Goal: Obtain resource: Download file/media

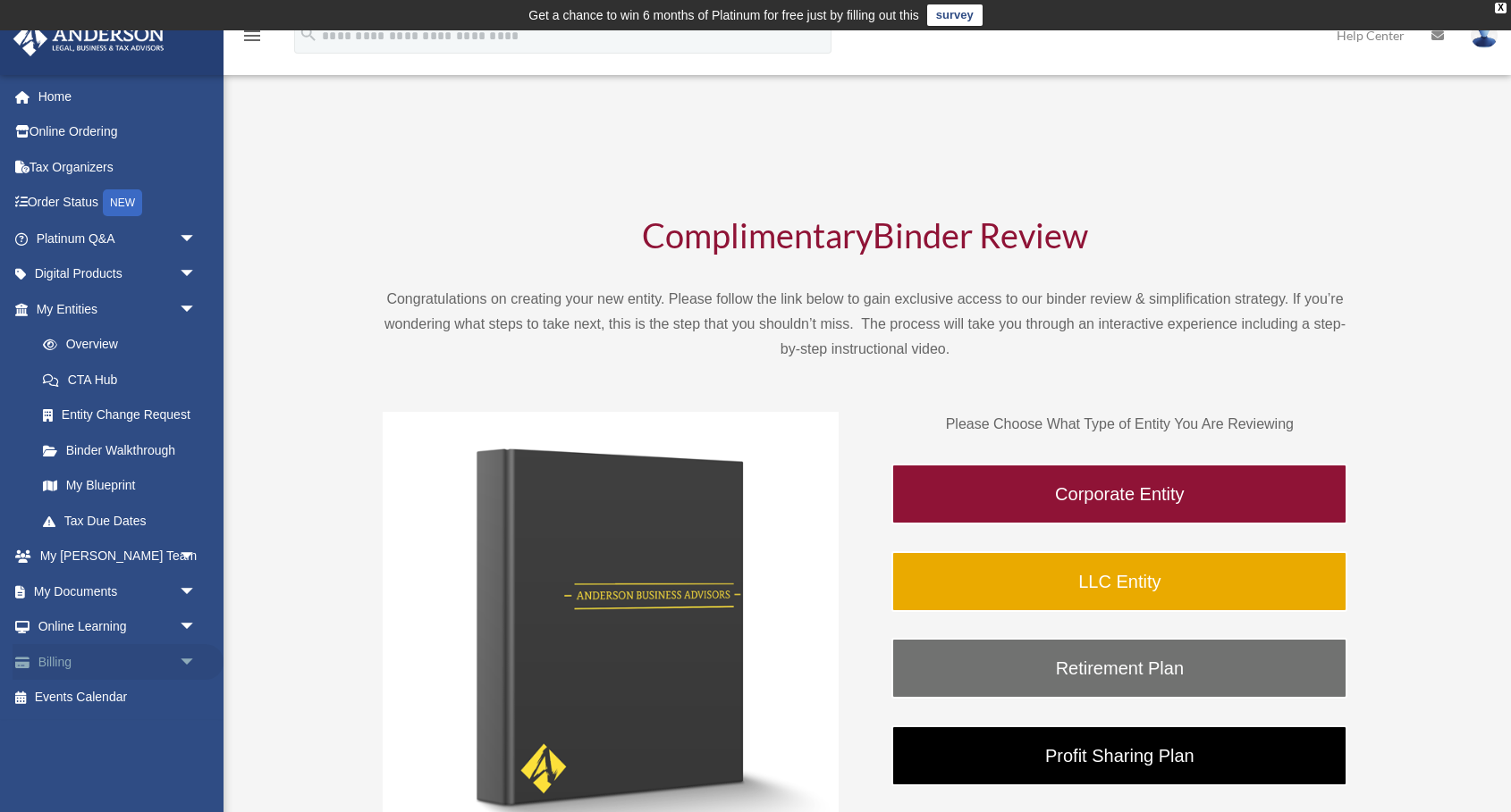
click at [186, 657] on span "arrow_drop_down" at bounding box center [196, 662] width 36 height 37
click at [136, 694] on link "$ Open Invoices" at bounding box center [124, 699] width 198 height 37
click at [186, 592] on span "arrow_drop_down" at bounding box center [196, 592] width 36 height 37
click at [87, 622] on link "Box" at bounding box center [124, 627] width 198 height 36
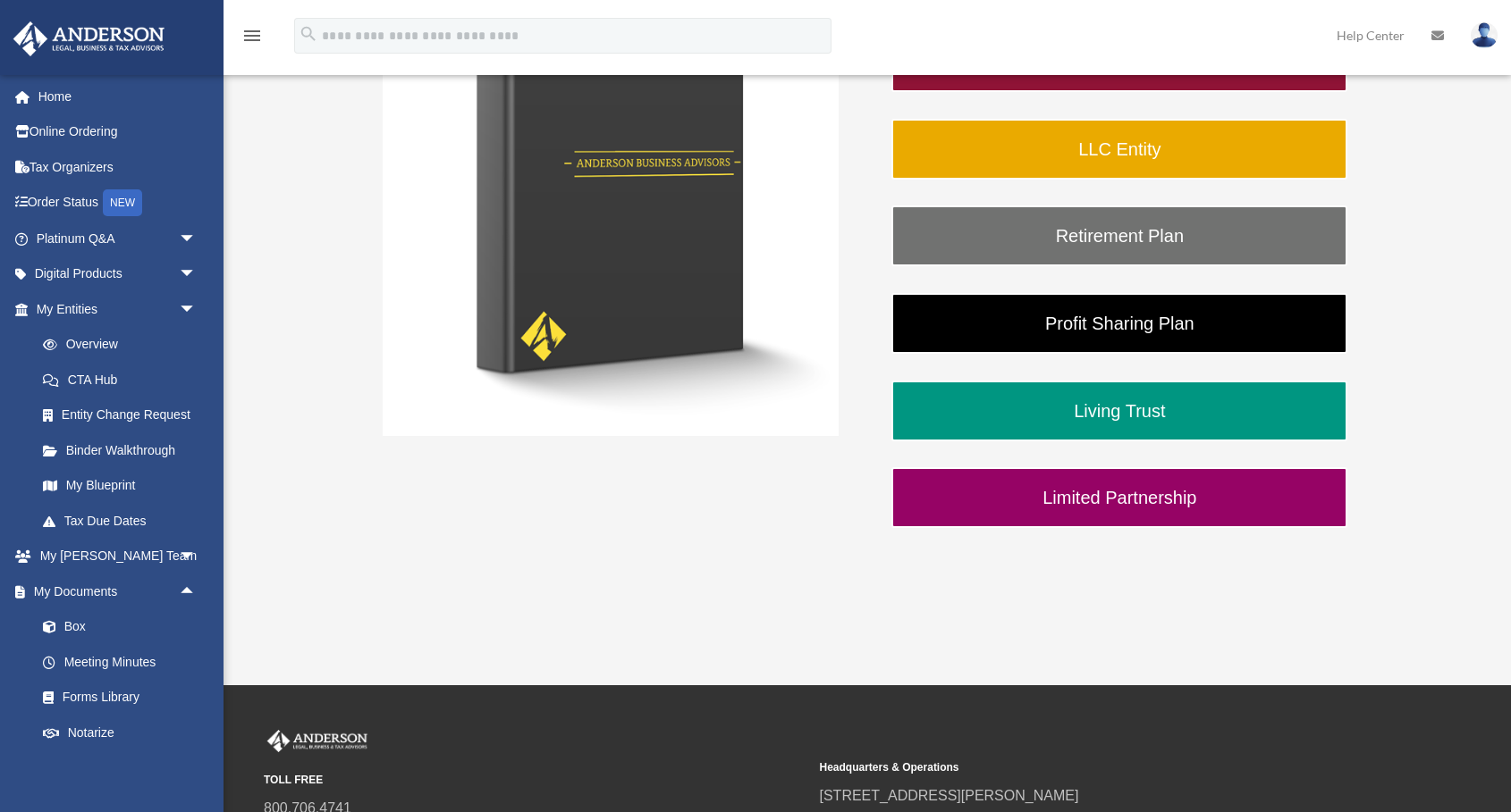
scroll to position [440, 0]
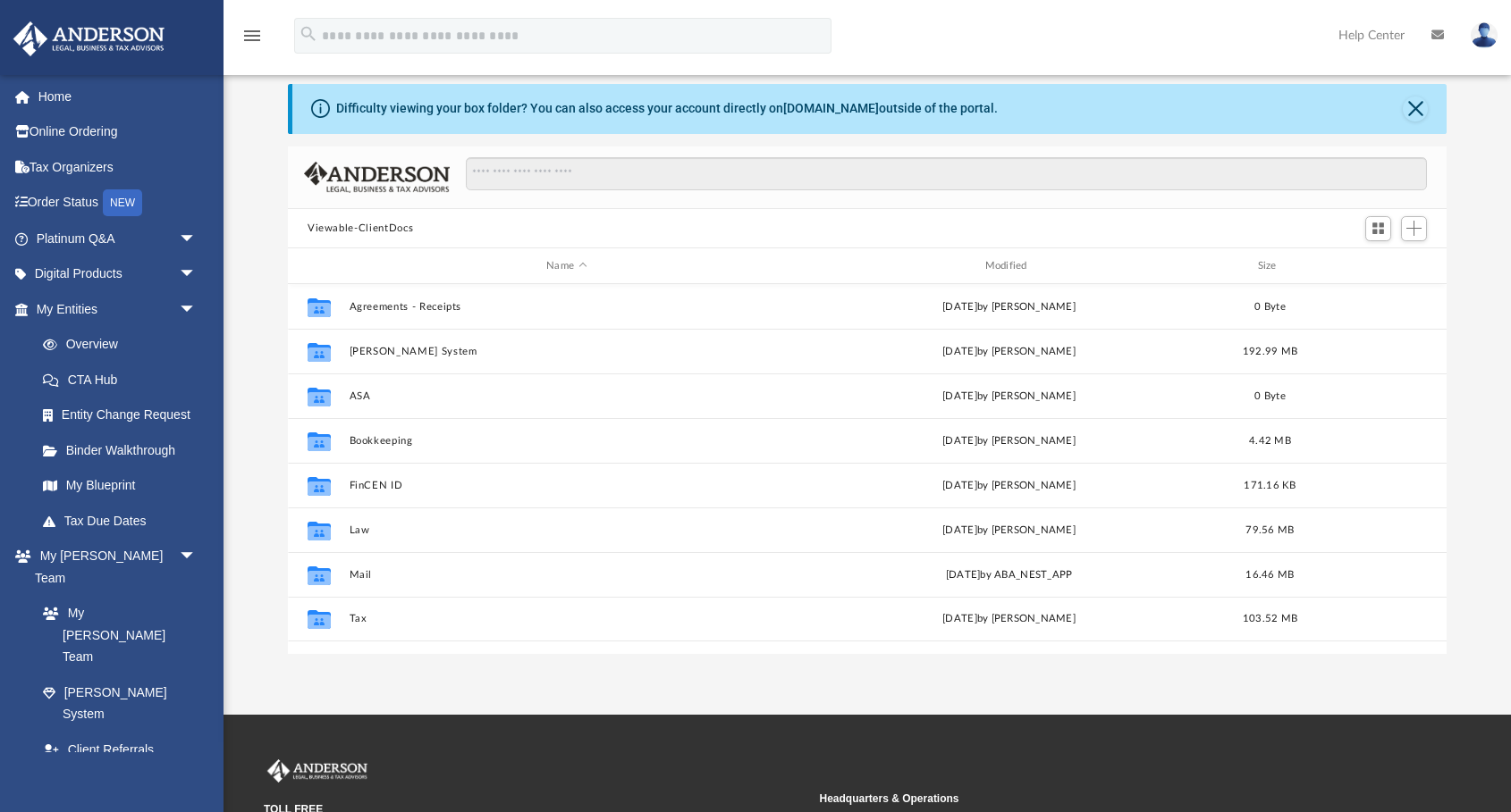
scroll to position [66, 0]
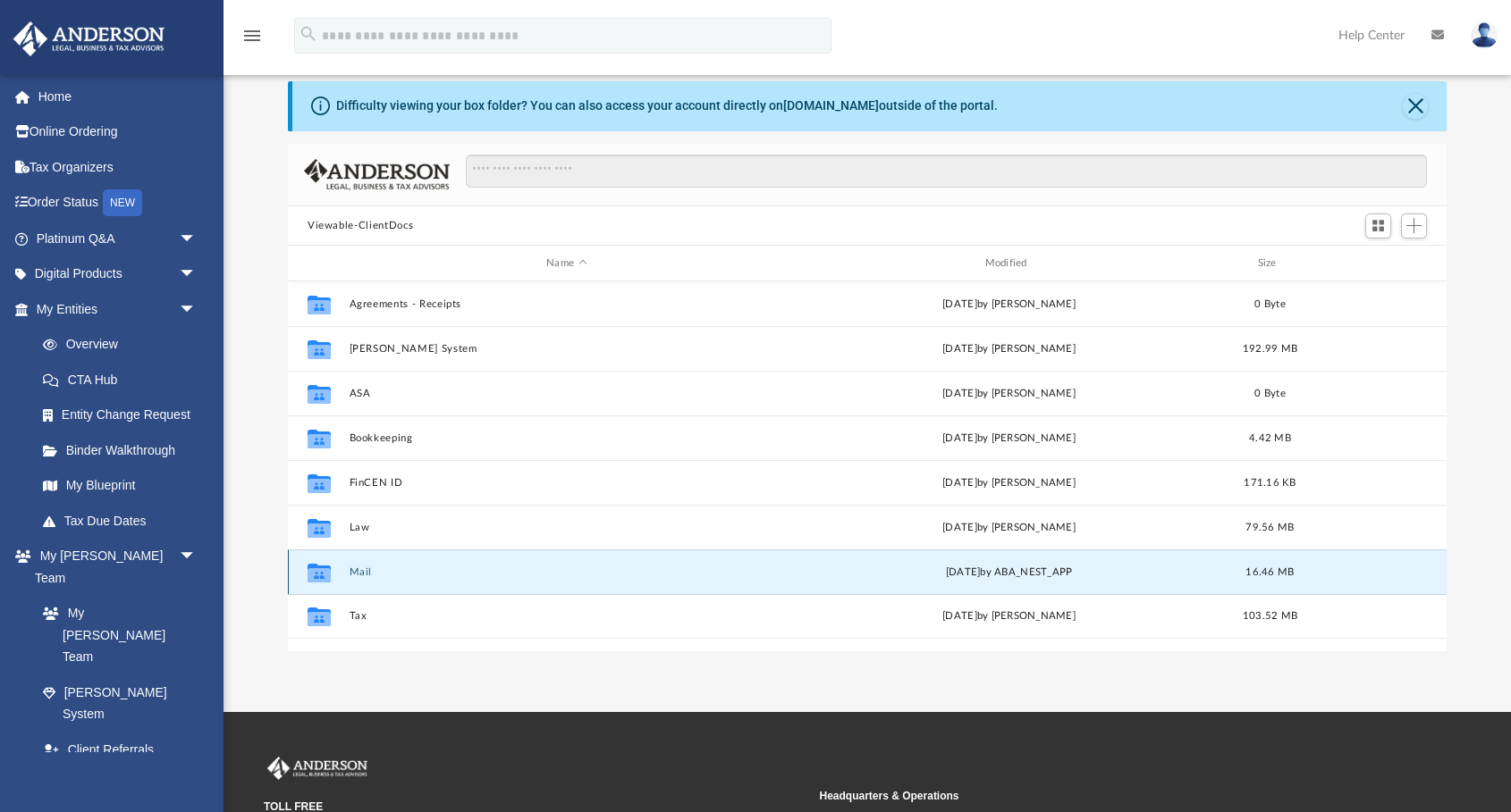
click at [394, 575] on button "Mail" at bounding box center [567, 573] width 434 height 12
click at [356, 574] on button "Mail" at bounding box center [567, 573] width 434 height 12
click at [1063, 570] on div "[DATE] by ABA_NEST_APP" at bounding box center [1009, 573] width 434 height 16
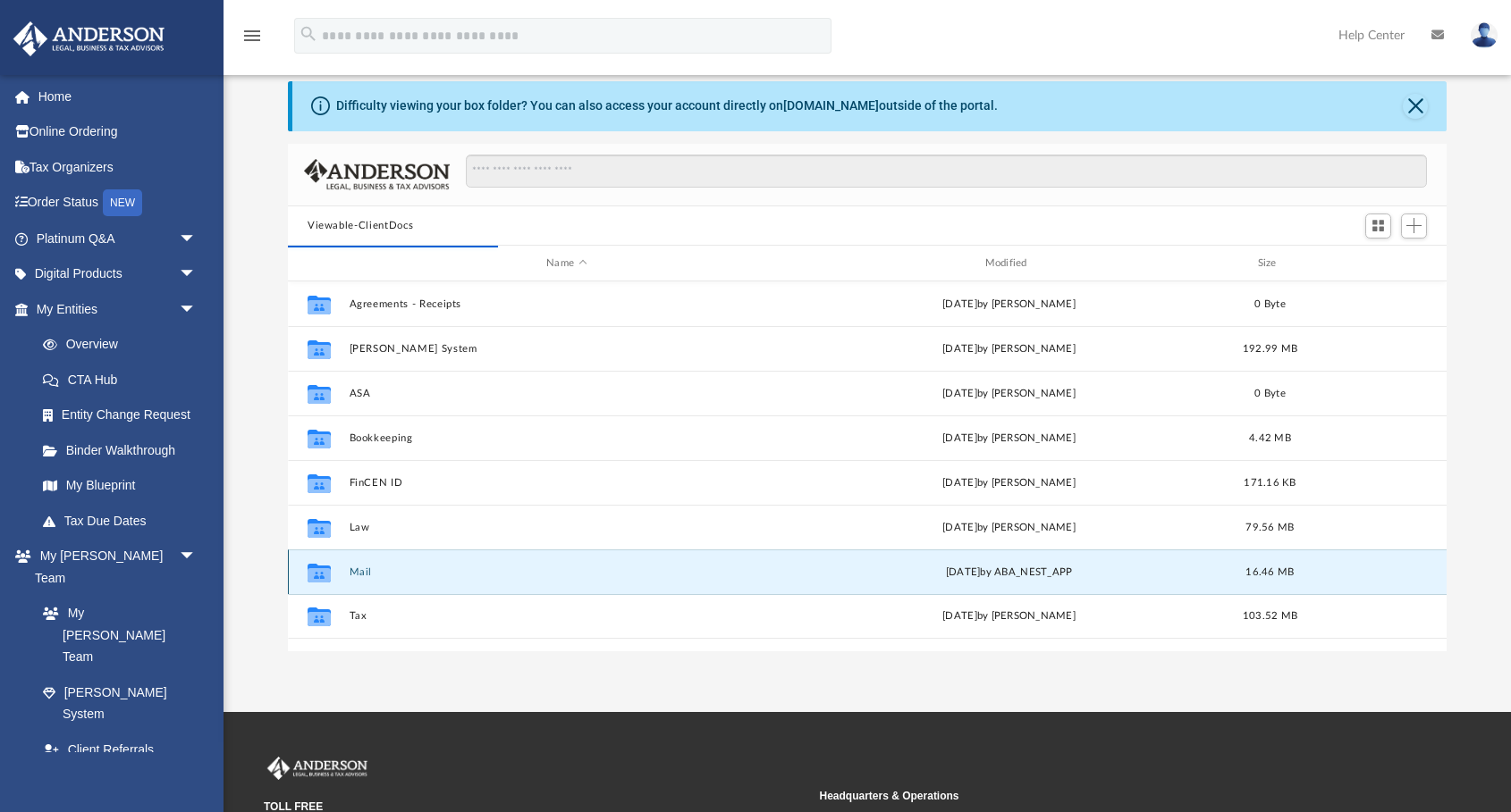
click at [1063, 570] on div "[DATE] by ABA_NEST_APP" at bounding box center [1009, 573] width 434 height 16
click at [313, 576] on icon "grid" at bounding box center [319, 574] width 23 height 19
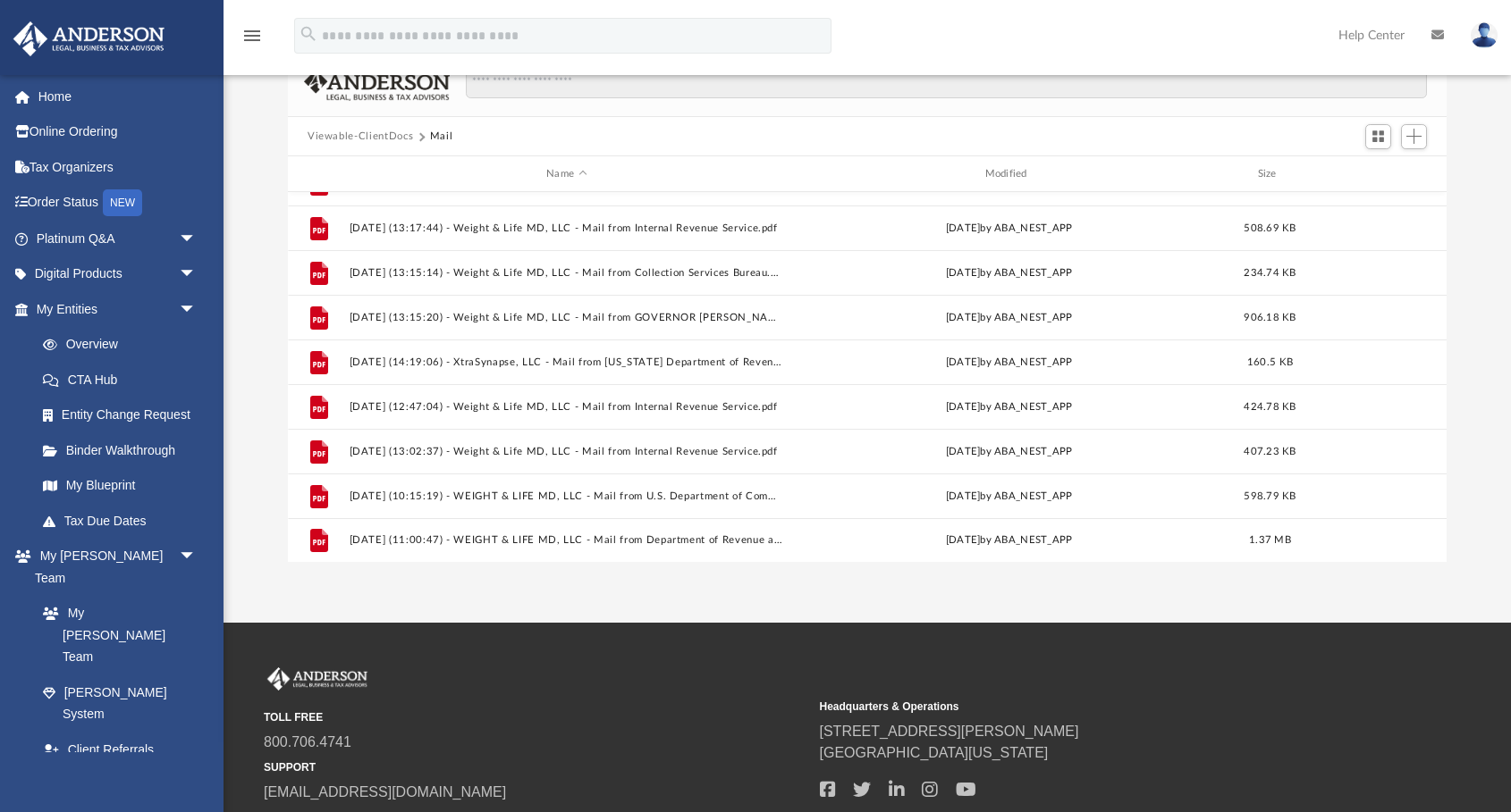
scroll to position [164, 0]
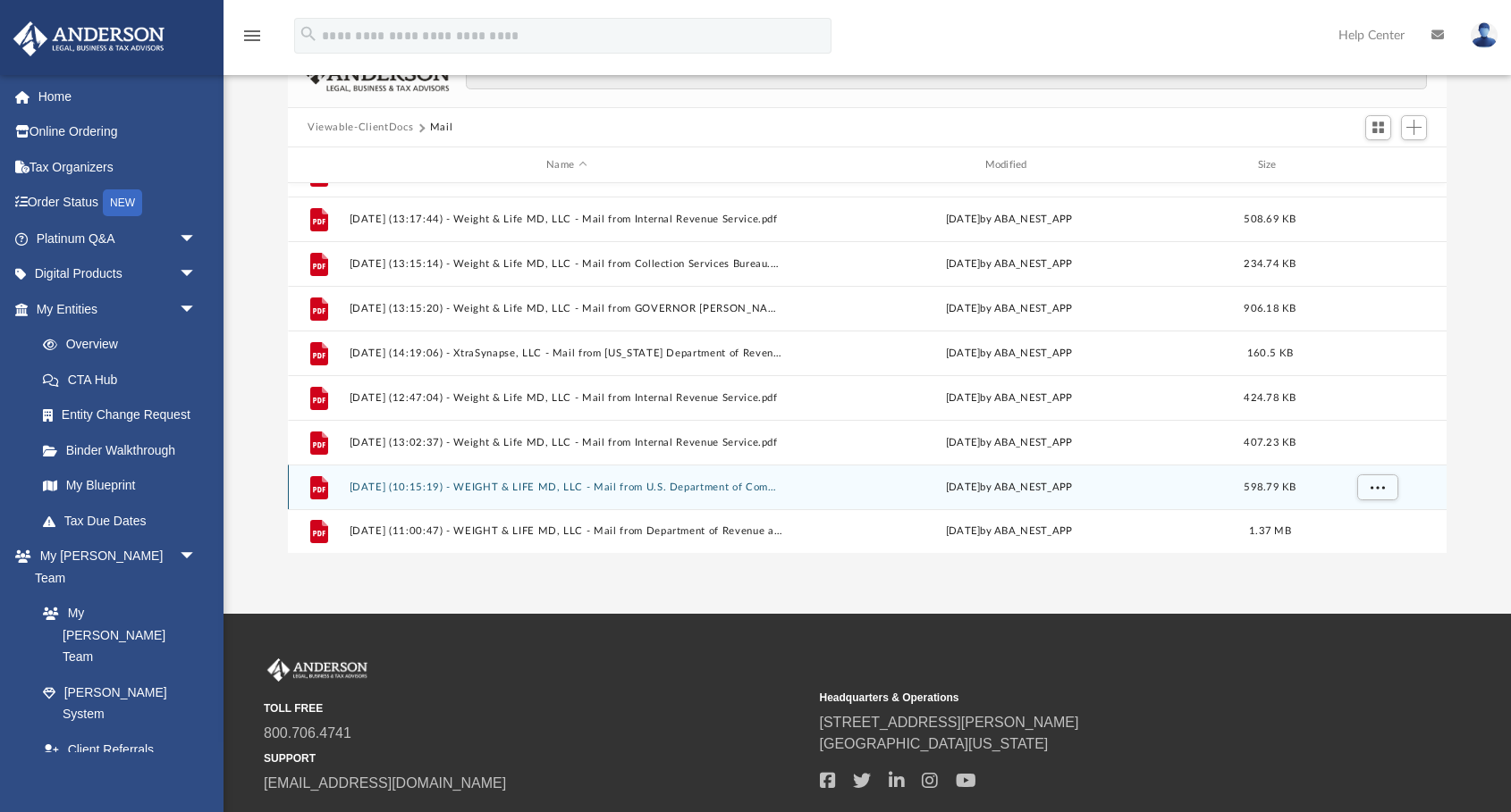
click at [414, 488] on button "[DATE] (10:15:19) - WEIGHT & LIFE MD, LLC - Mail from U.S. Department of Commer…" at bounding box center [567, 487] width 434 height 12
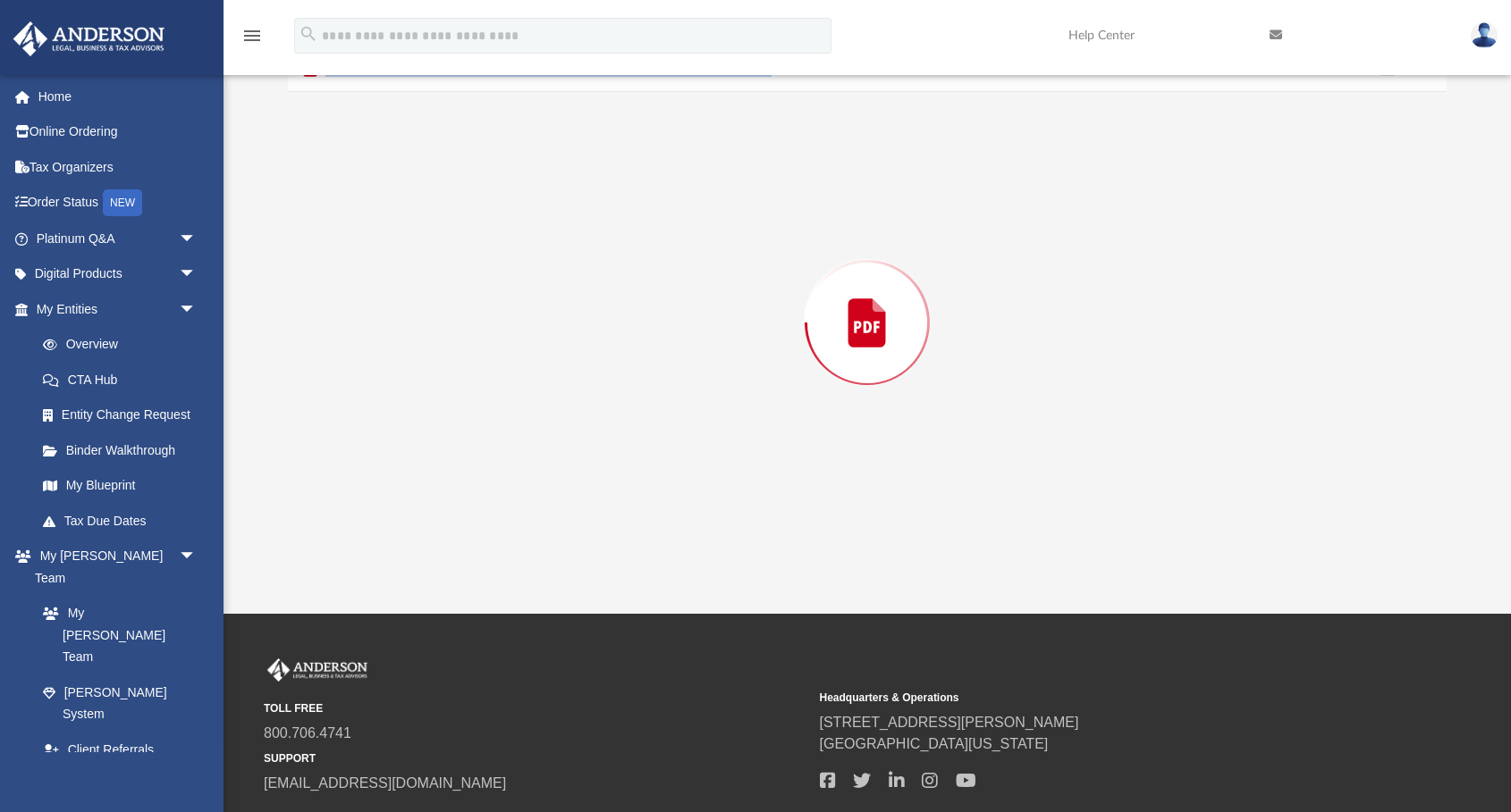
click at [414, 488] on div "Preview" at bounding box center [866, 323] width 1158 height 461
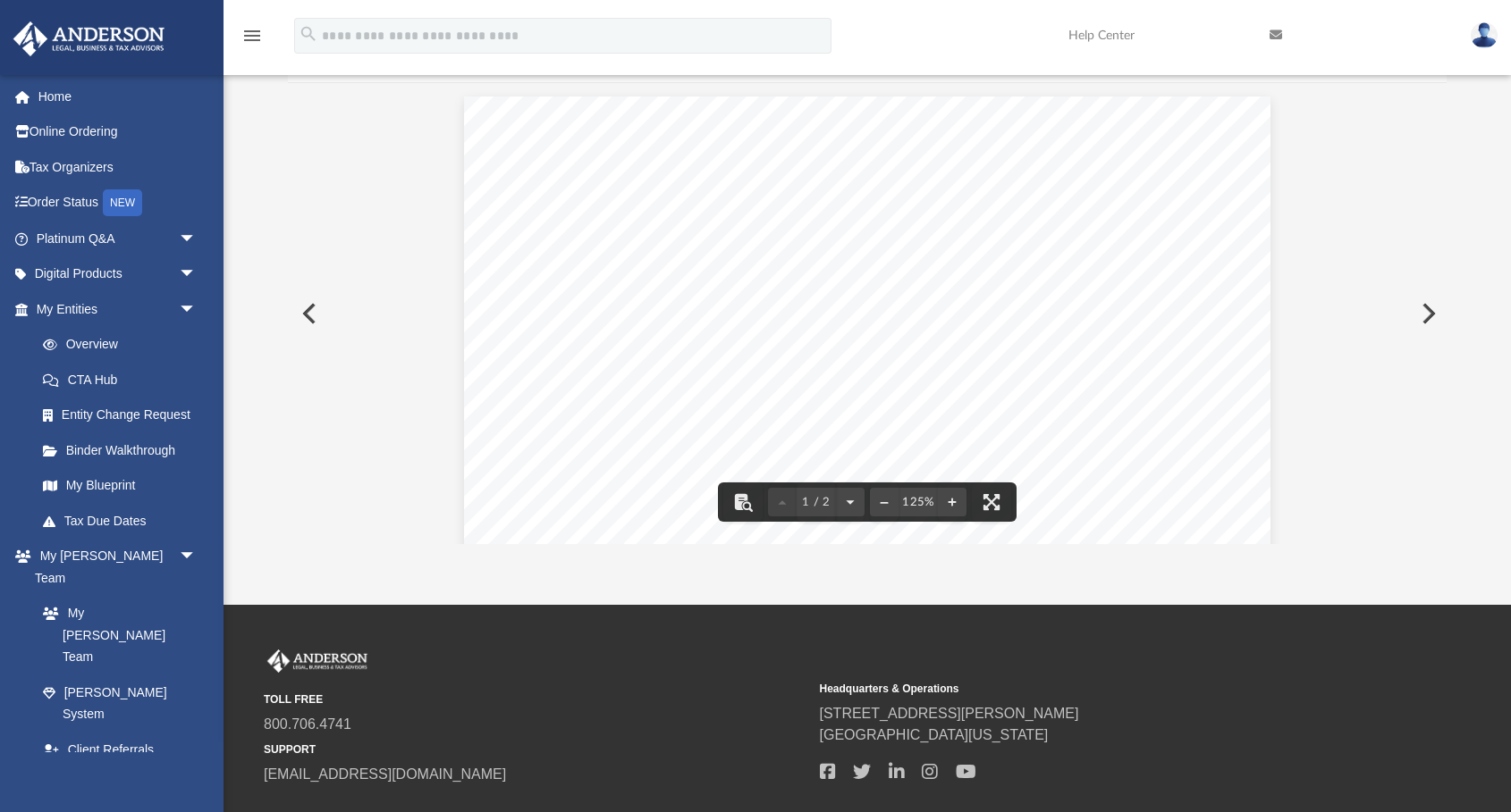
scroll to position [0, 0]
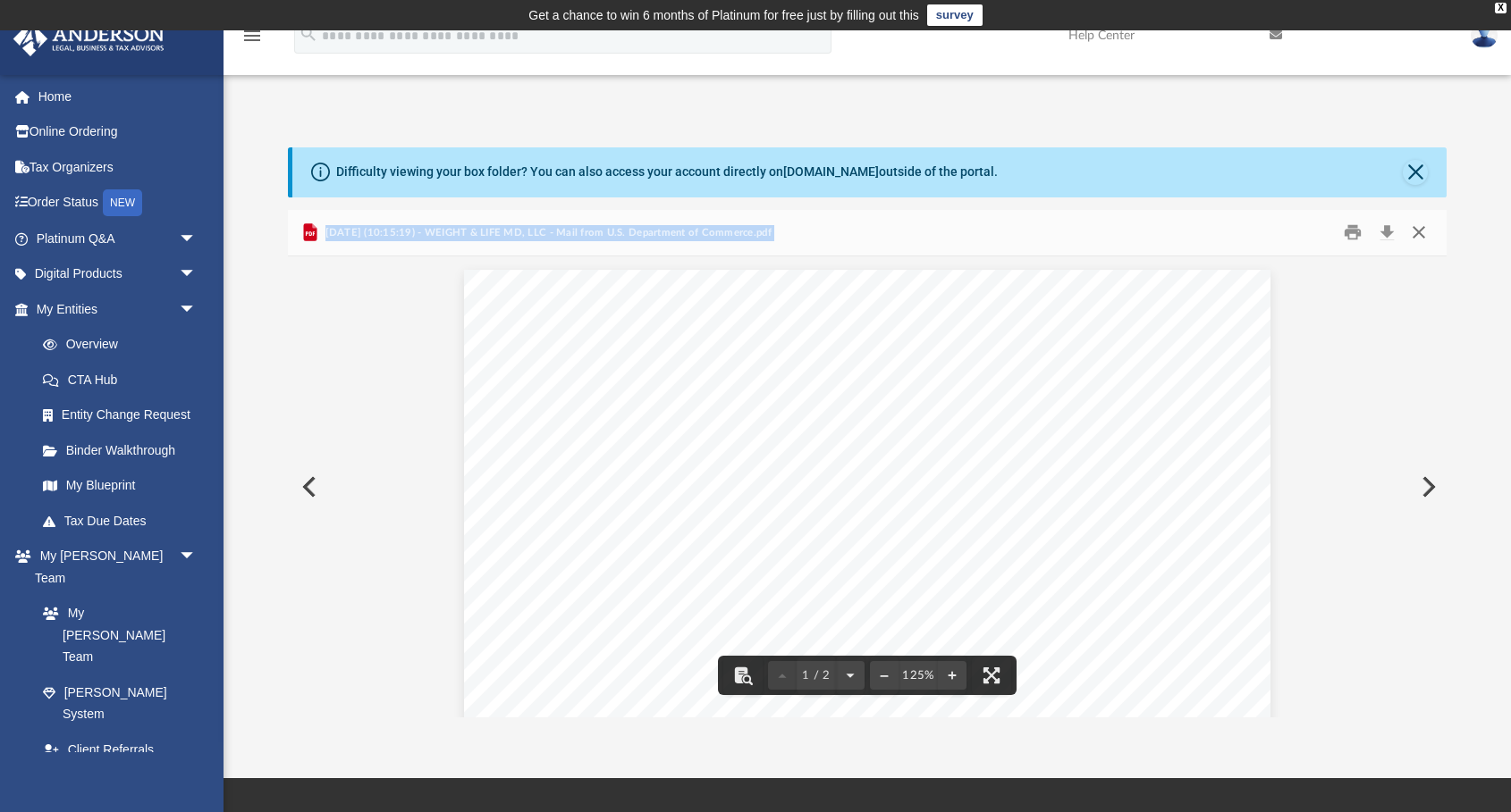
click at [1421, 230] on button "Close" at bounding box center [1418, 233] width 32 height 28
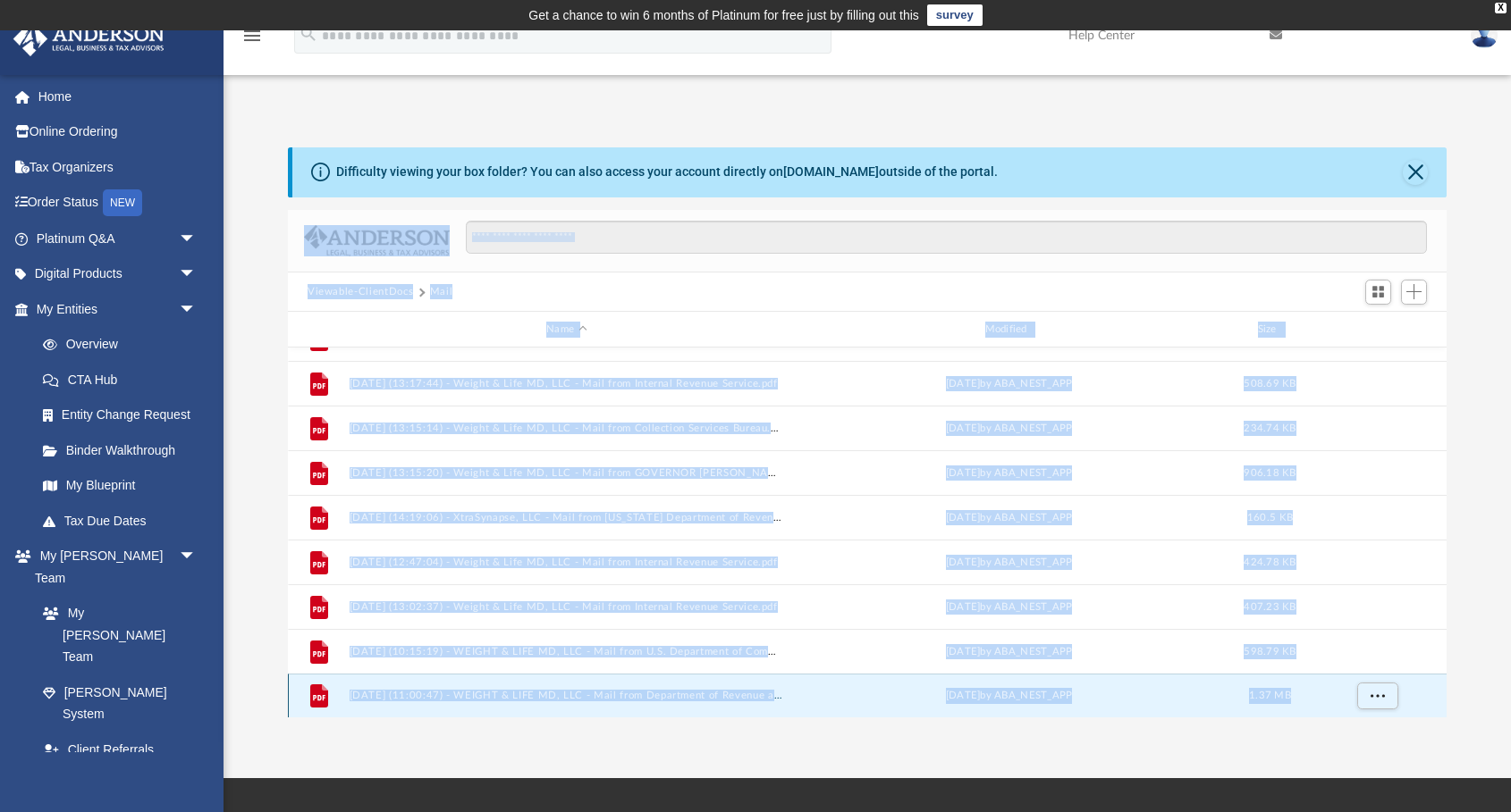
click at [532, 695] on button "[DATE] (11:00:47) - WEIGHT & LIFE MD, LLC - Mail from Department of Revenue and…" at bounding box center [567, 697] width 434 height 12
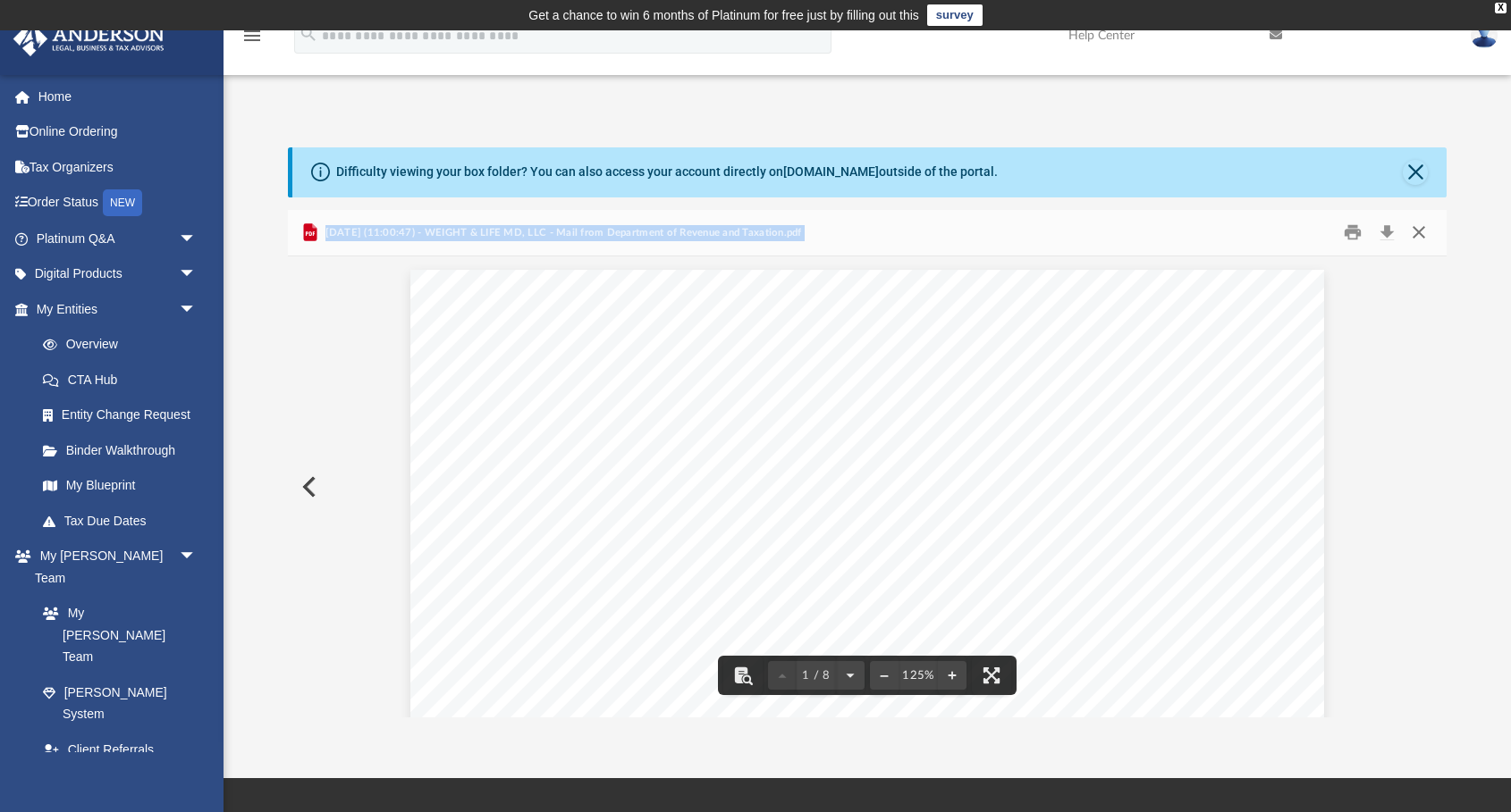
click at [1418, 231] on button "Close" at bounding box center [1418, 233] width 32 height 28
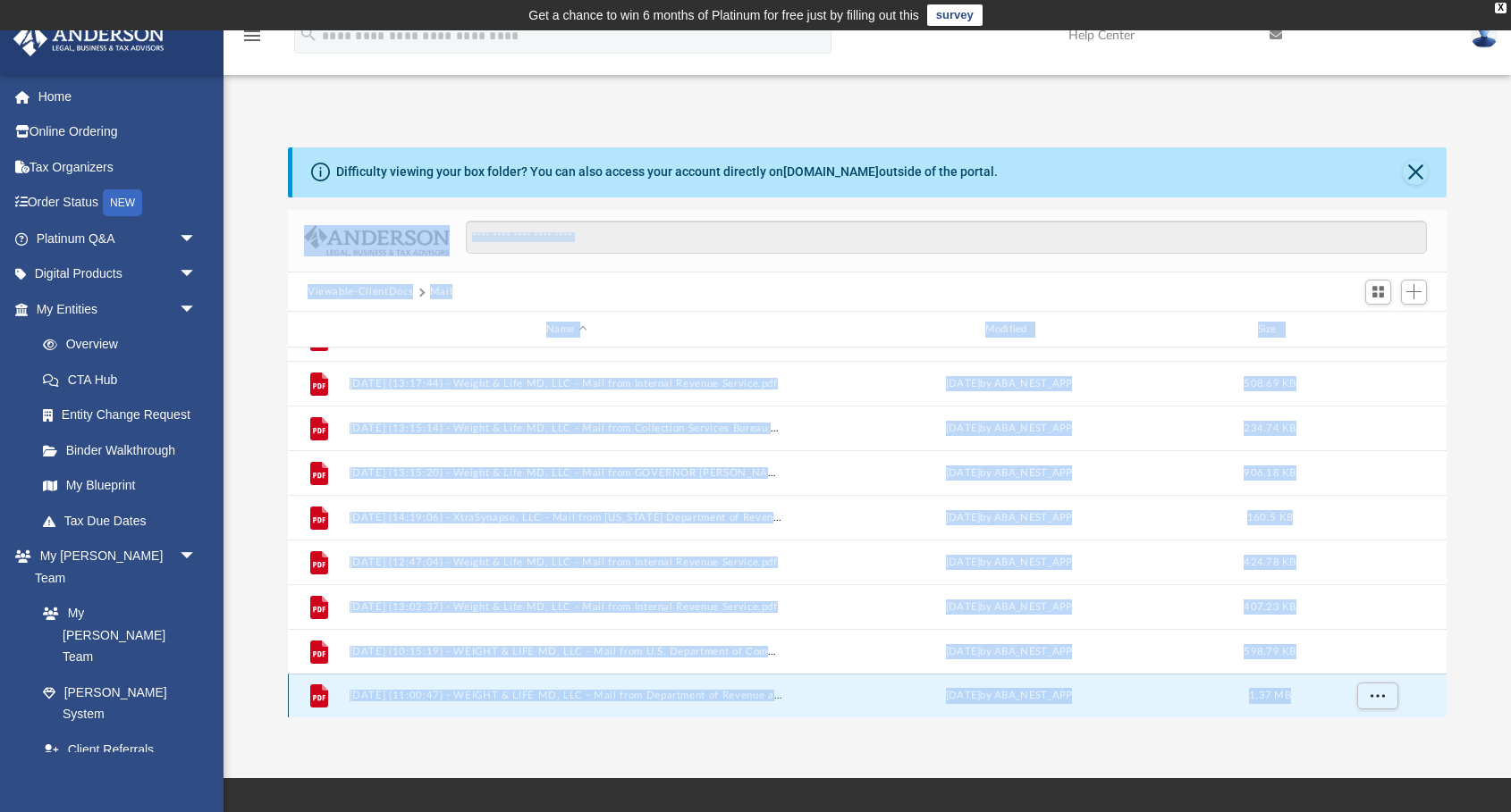
click at [490, 698] on button "[DATE] (11:00:47) - WEIGHT & LIFE MD, LLC - Mail from Department of Revenue and…" at bounding box center [567, 697] width 434 height 12
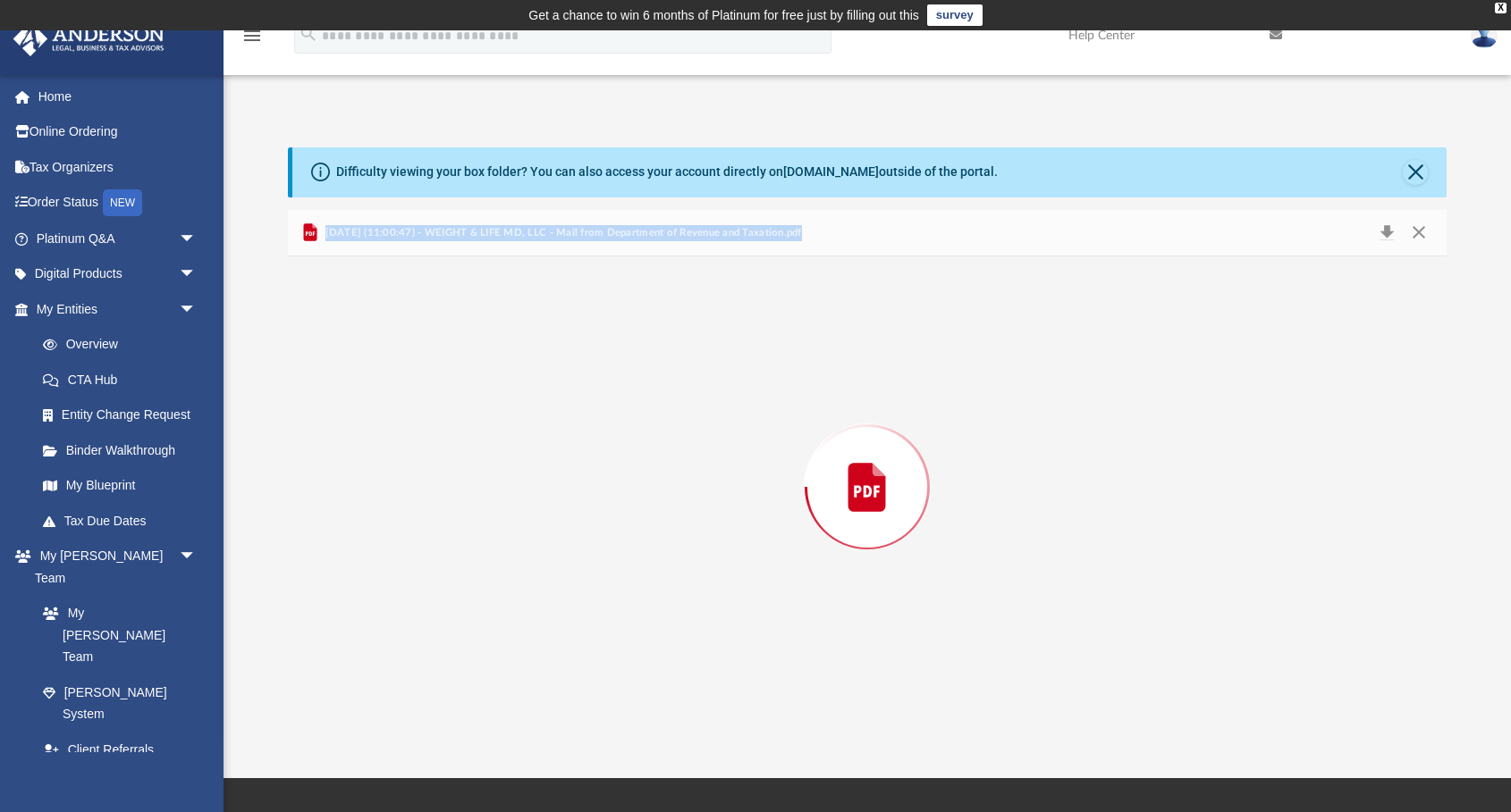
click at [490, 698] on div "Preview" at bounding box center [866, 487] width 1158 height 461
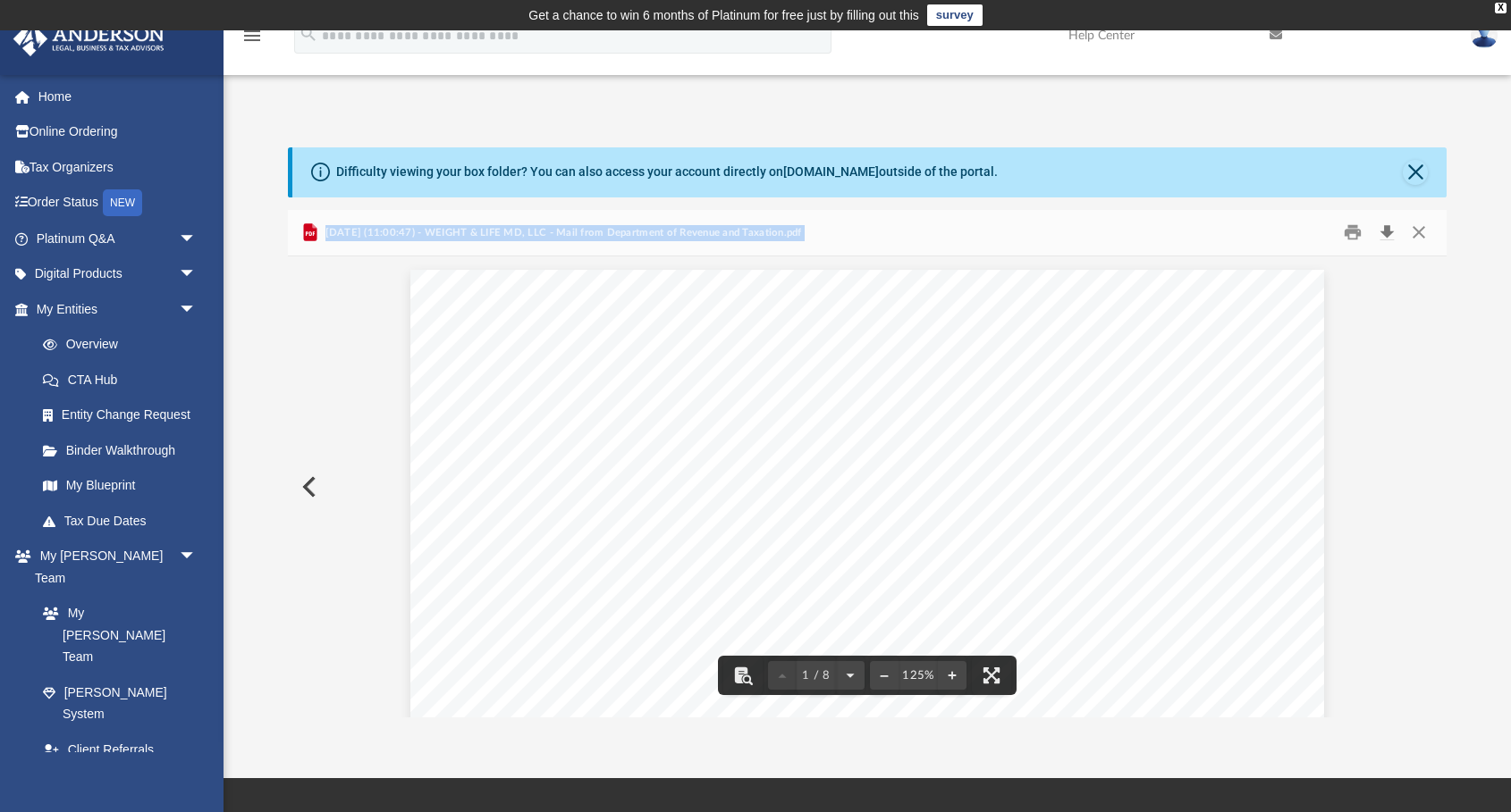
click at [1386, 232] on button "Download" at bounding box center [1386, 233] width 32 height 28
